Goal: Check status

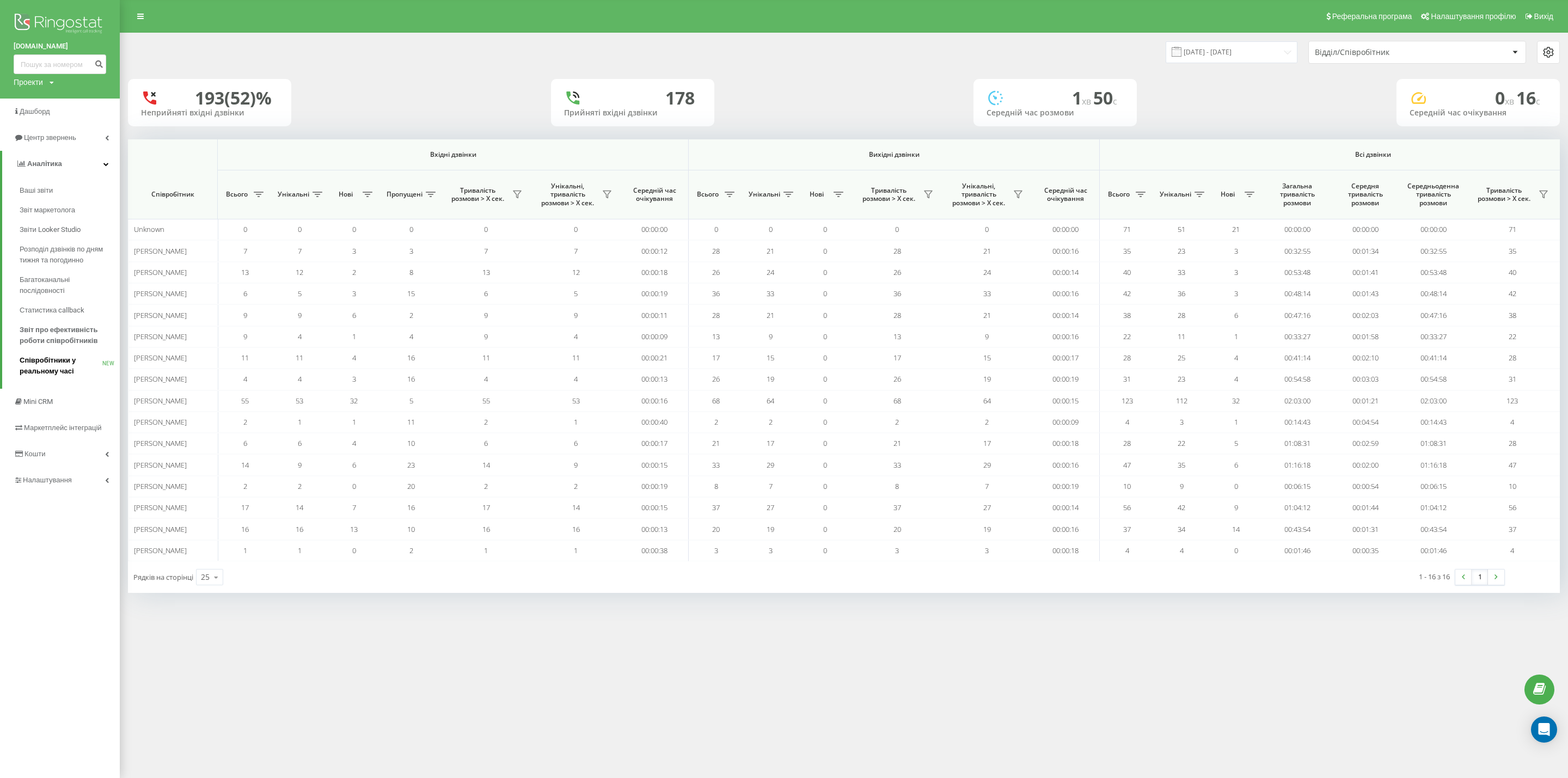
click at [51, 363] on span "Співробітники у реальному часі" at bounding box center [61, 366] width 83 height 21
